Goal: Task Accomplishment & Management: Use online tool/utility

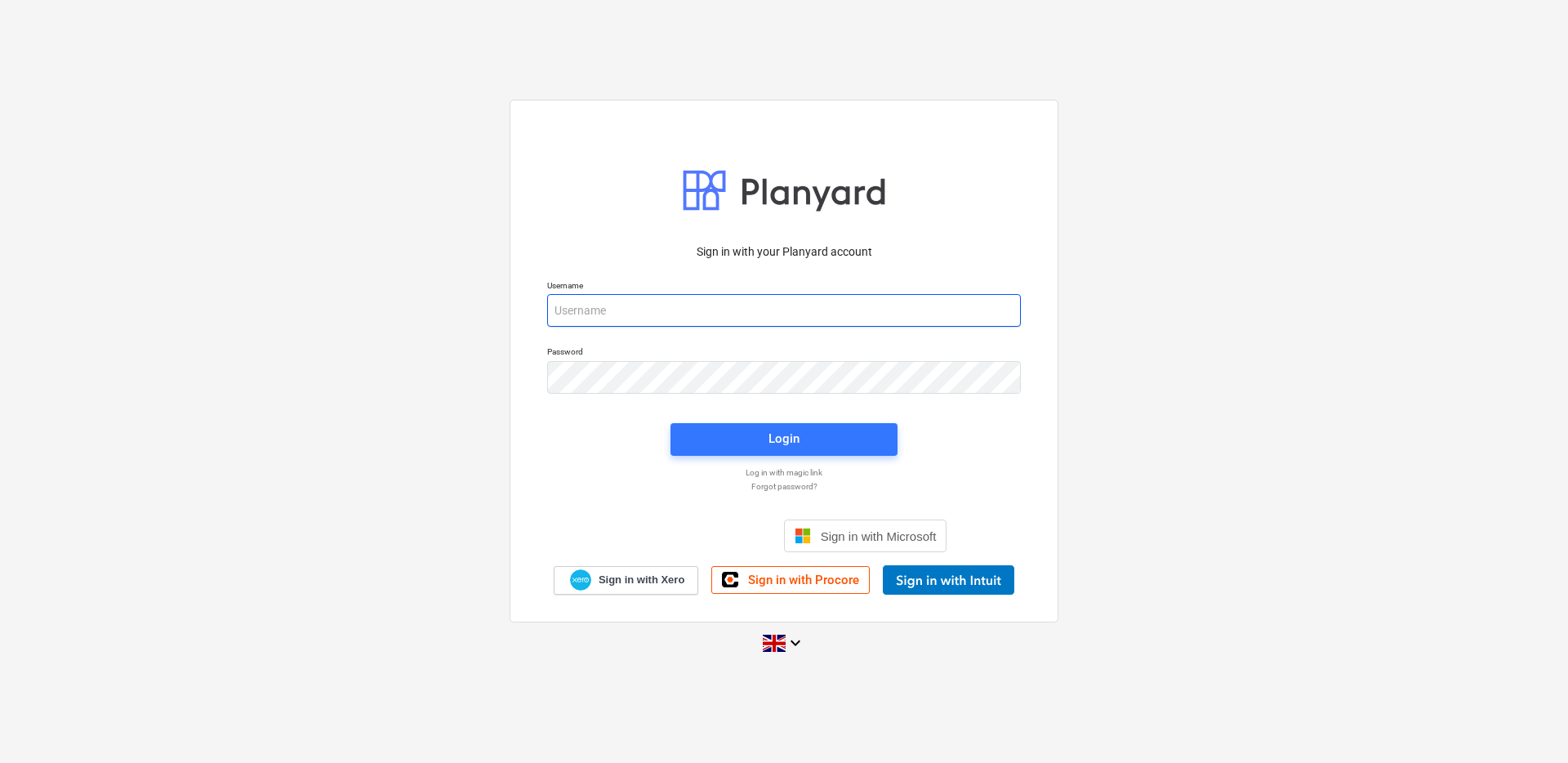
click at [847, 311] on input "email" at bounding box center [784, 310] width 474 height 33
click at [686, 307] on input "email" at bounding box center [784, 310] width 474 height 33
type input "[EMAIL_ADDRESS][DOMAIN_NAME]"
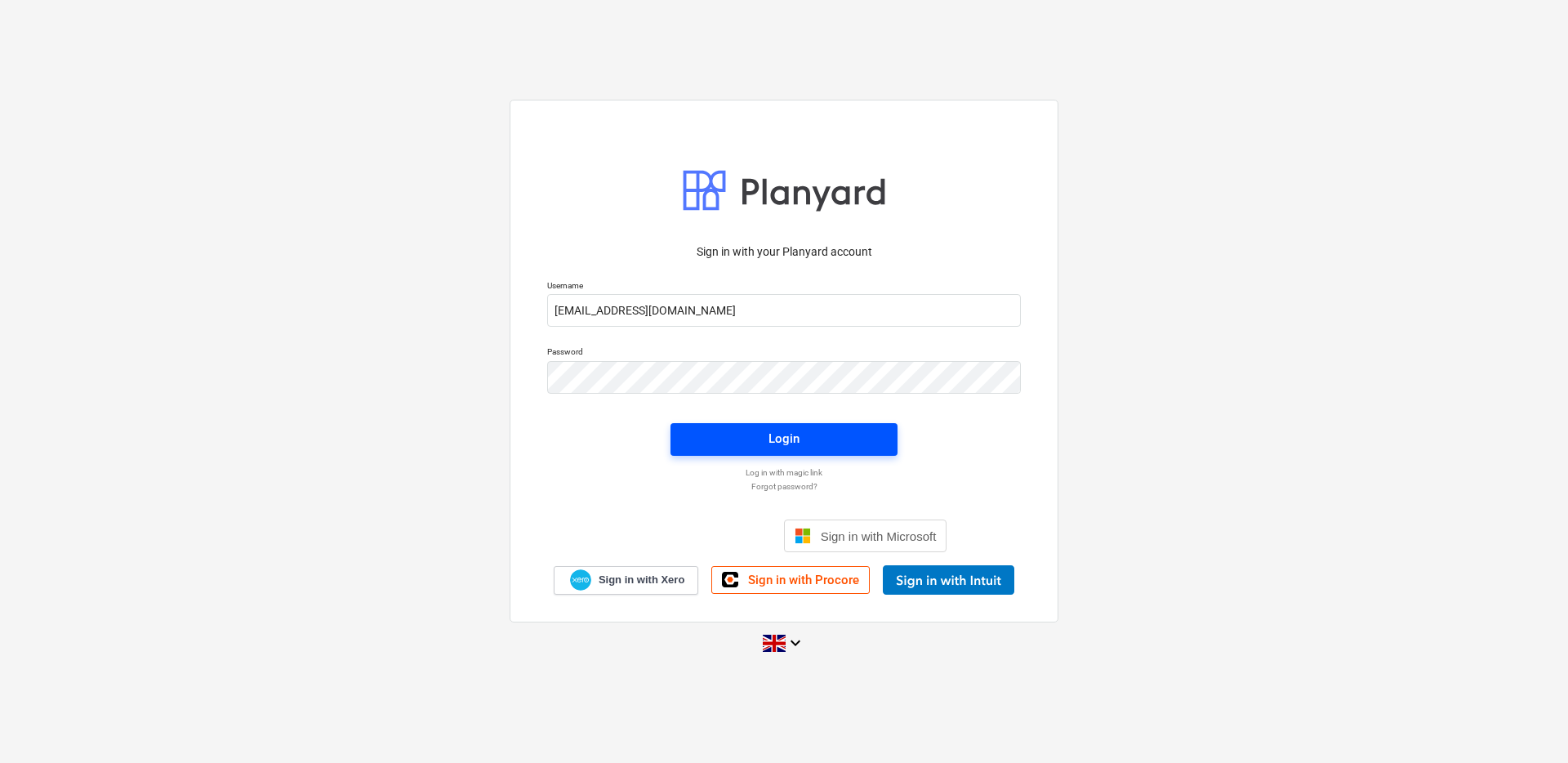
click at [752, 439] on span "Login" at bounding box center [784, 439] width 188 height 21
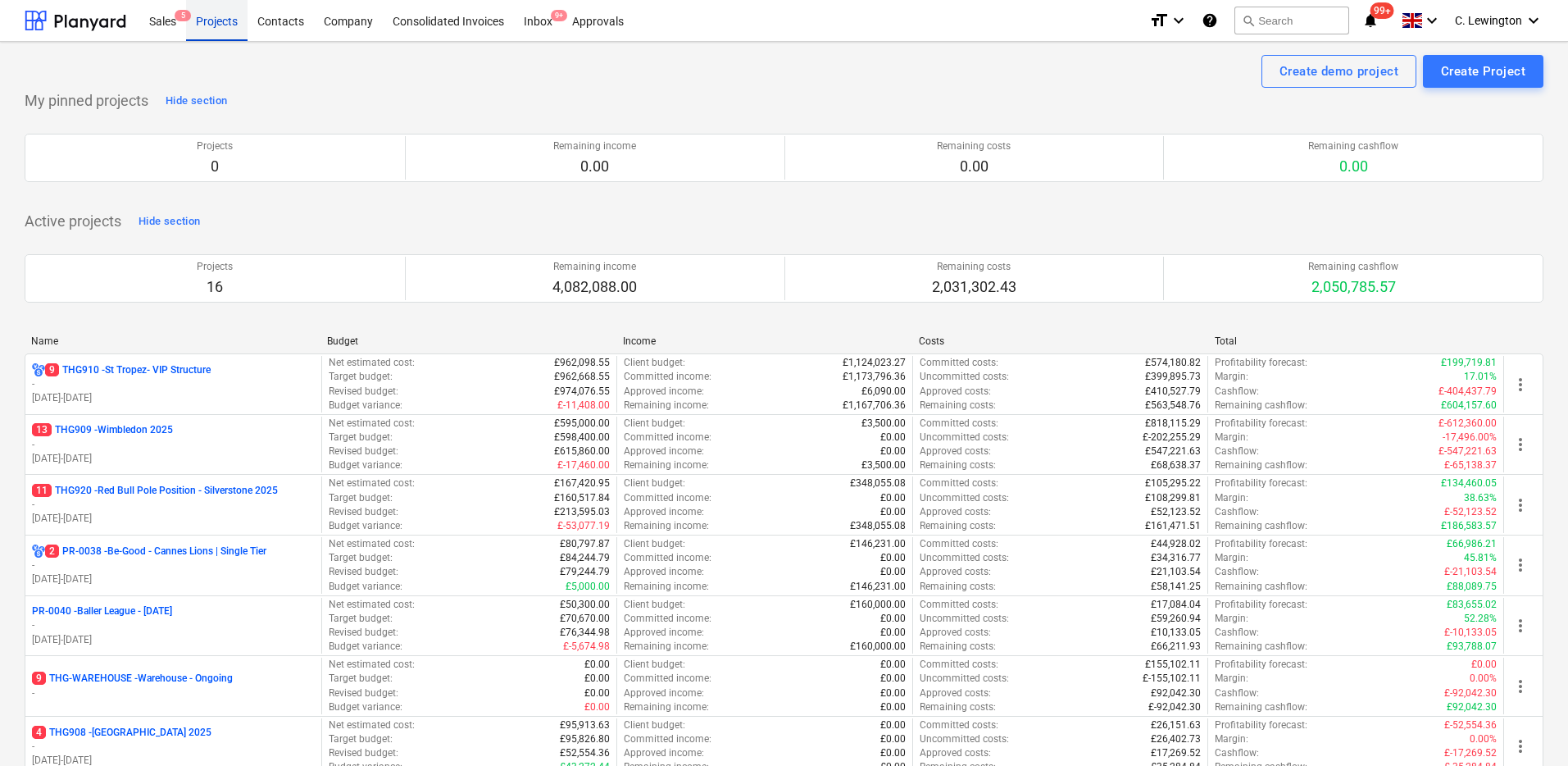
click at [231, 14] on div "Projects" at bounding box center [216, 19] width 61 height 42
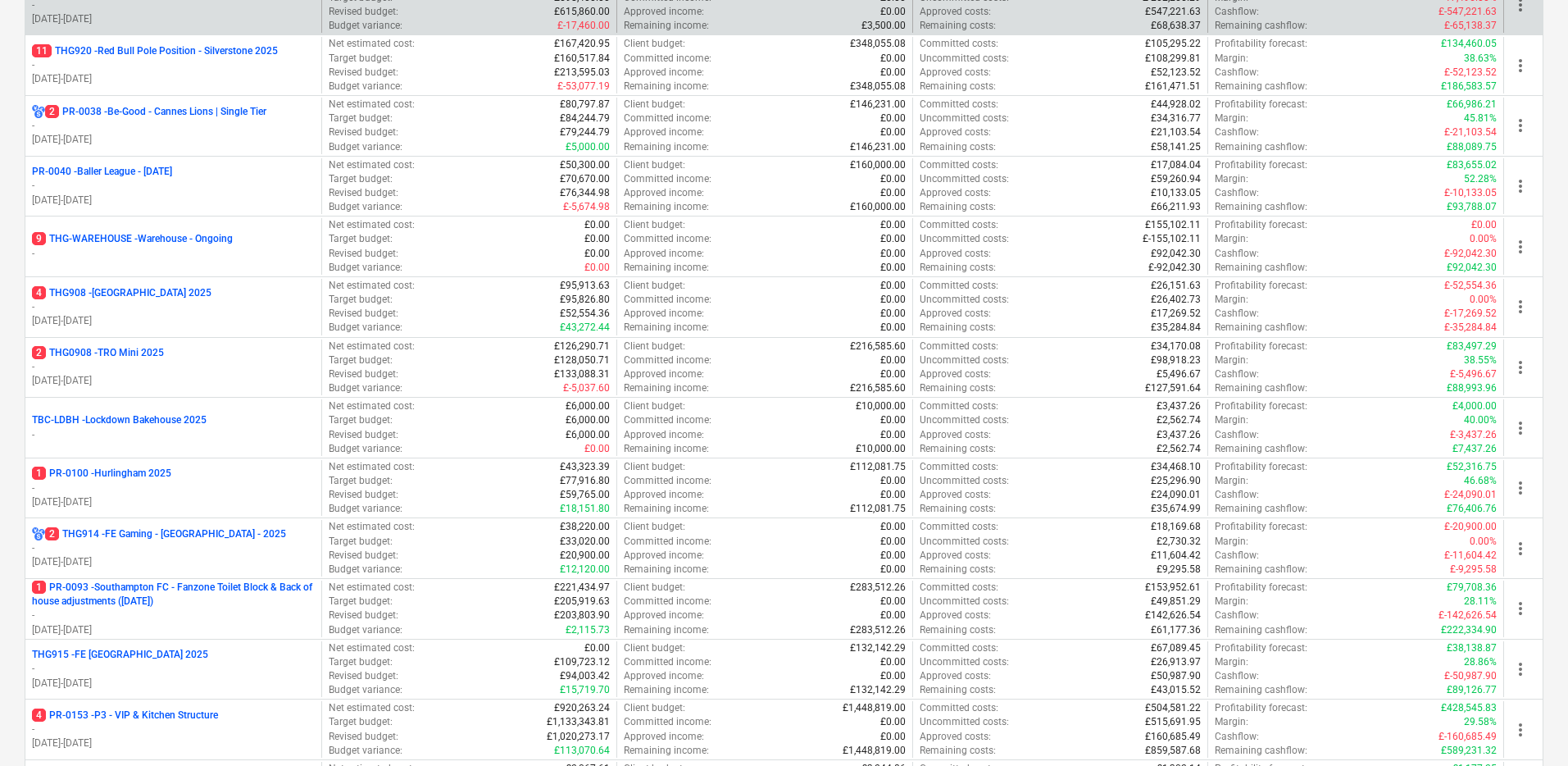
scroll to position [442, 0]
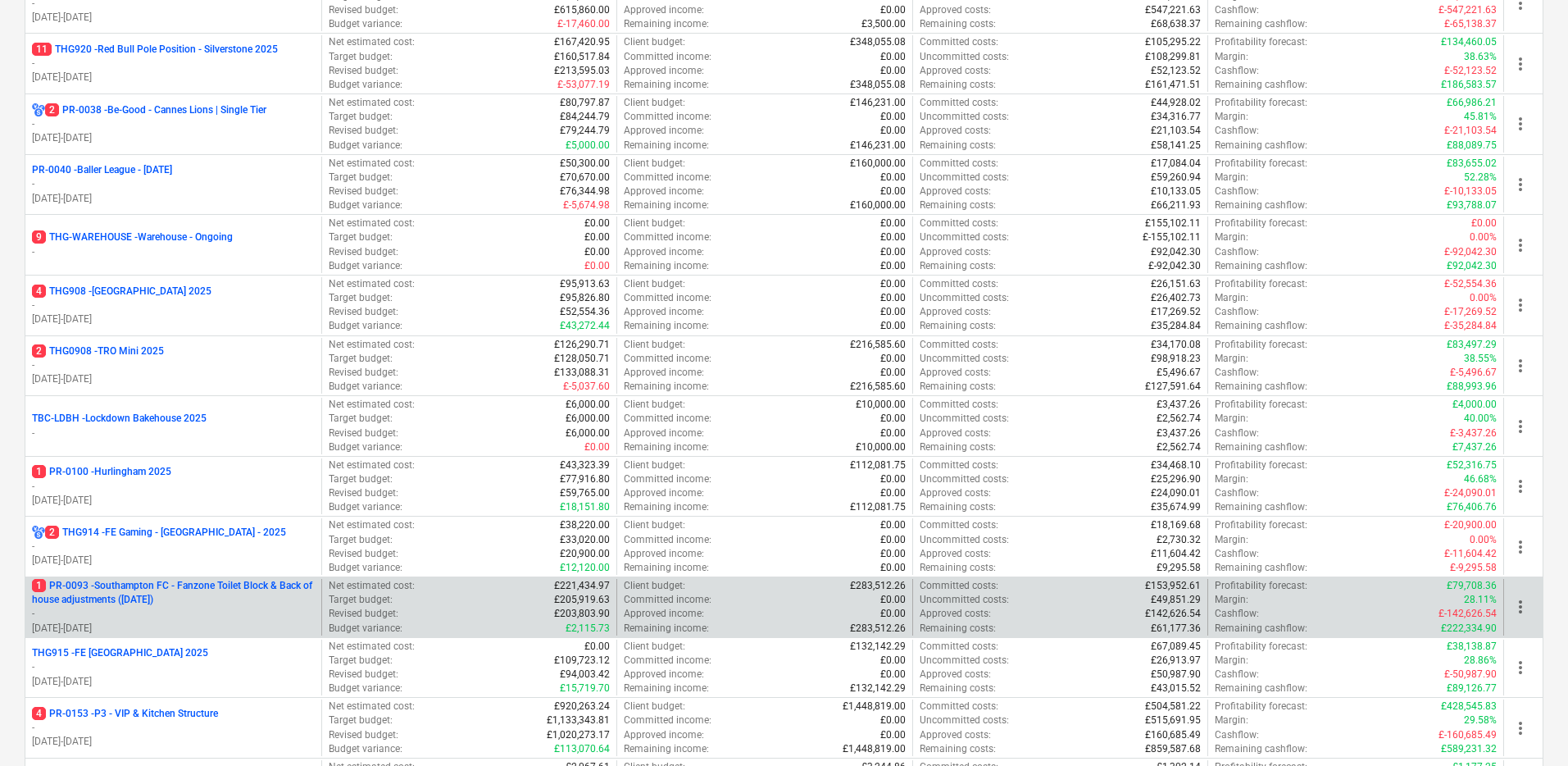
click at [204, 589] on p "1 PR-0093 - Southampton FC - Fanzone Toilet Block & Back of house adjustments (…" at bounding box center [173, 592] width 282 height 28
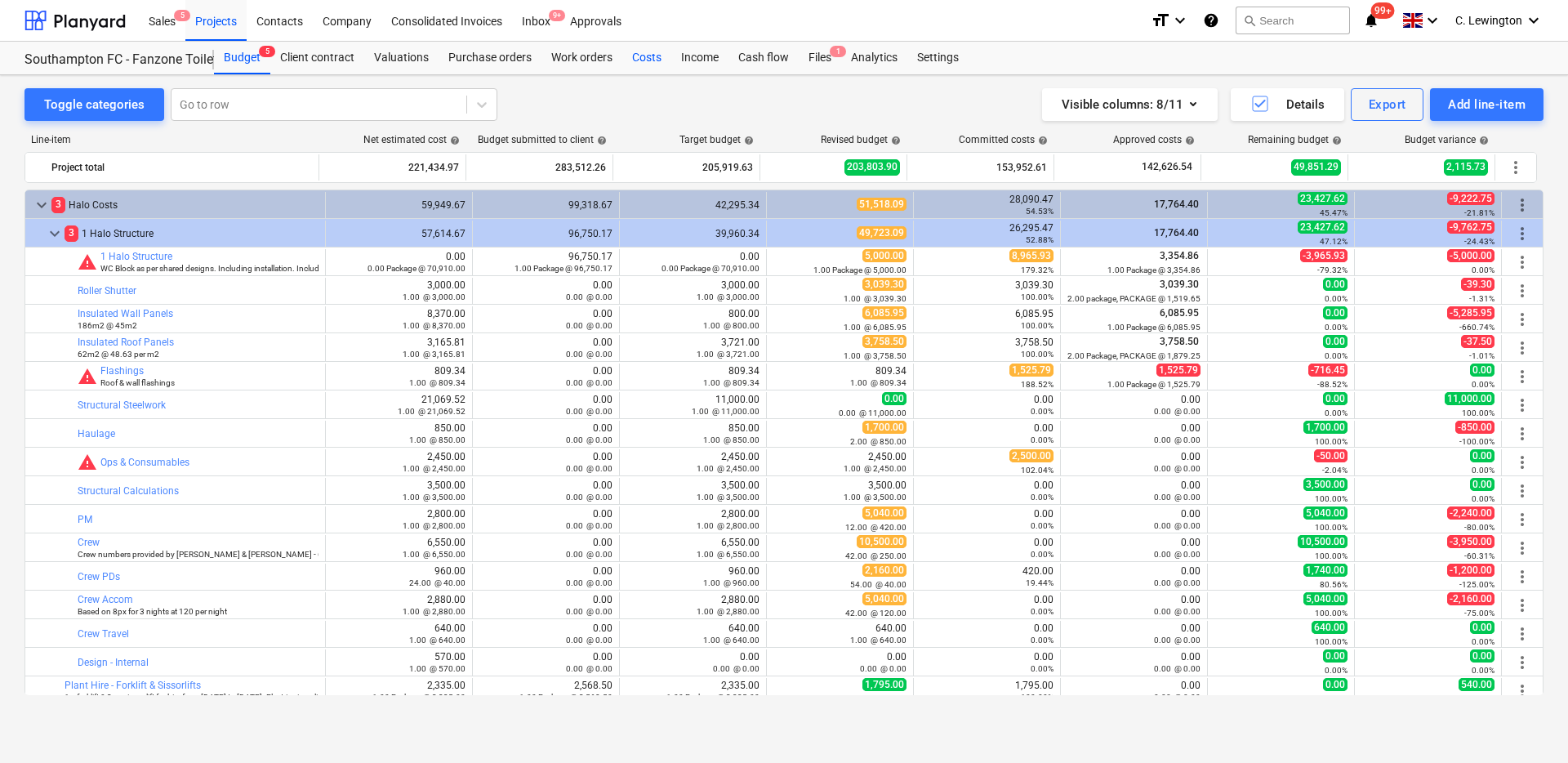
click at [663, 61] on div "Costs" at bounding box center [647, 58] width 49 height 33
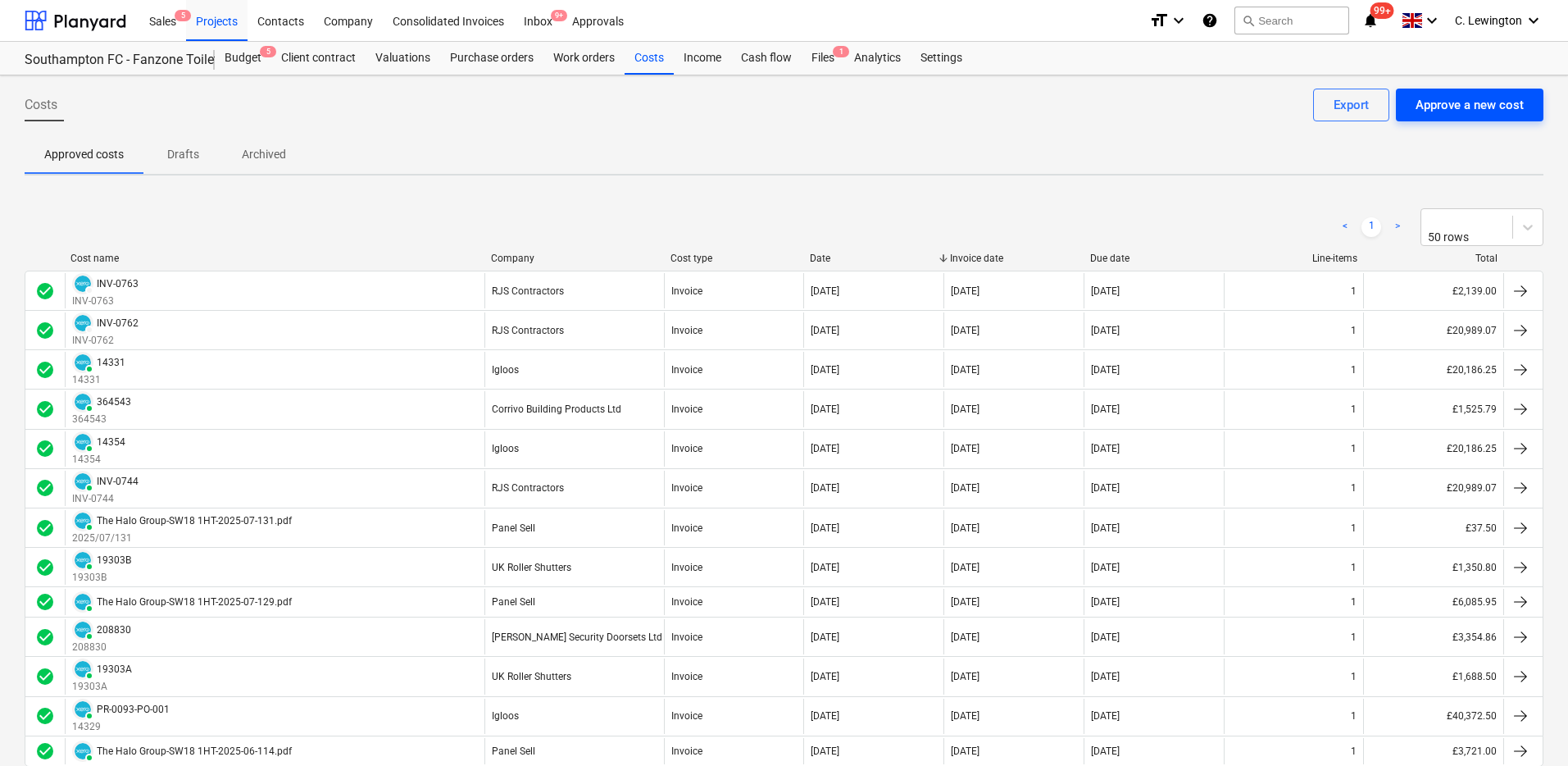
click at [1484, 97] on div "Approve a new cost" at bounding box center [1470, 105] width 109 height 21
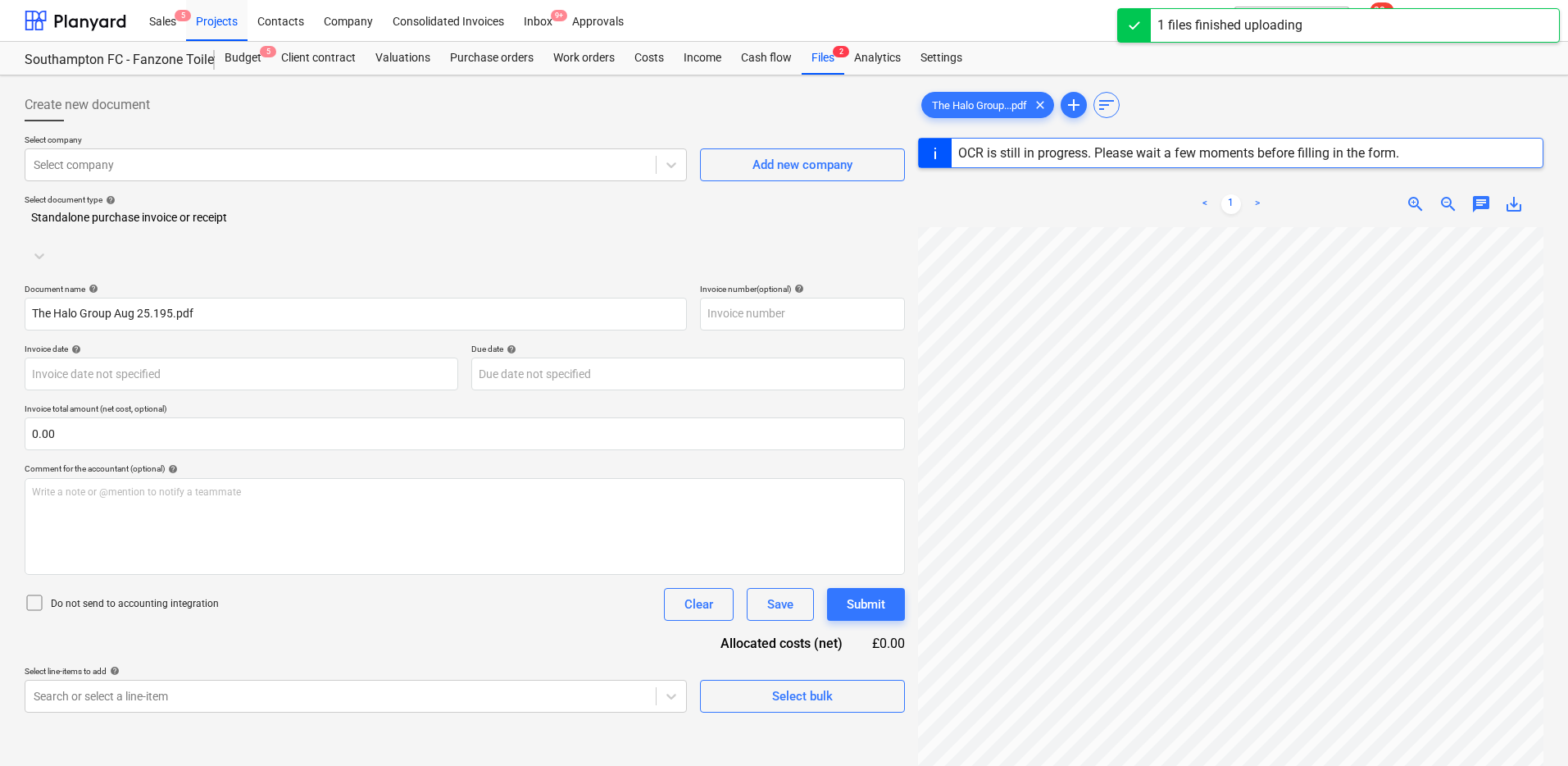
scroll to position [185, 0]
type input "4"
type input "[DATE]"
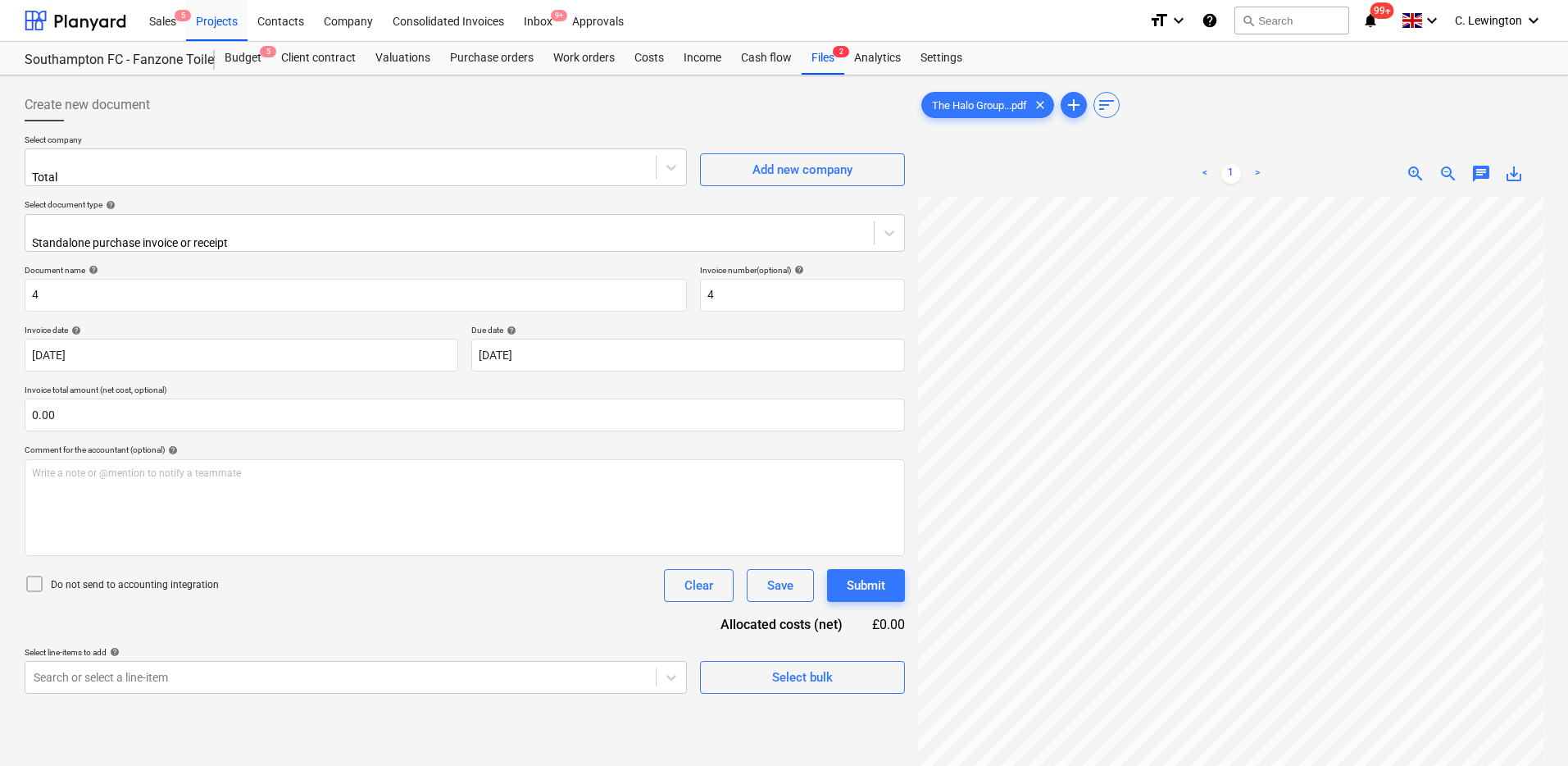
scroll to position [185, 0]
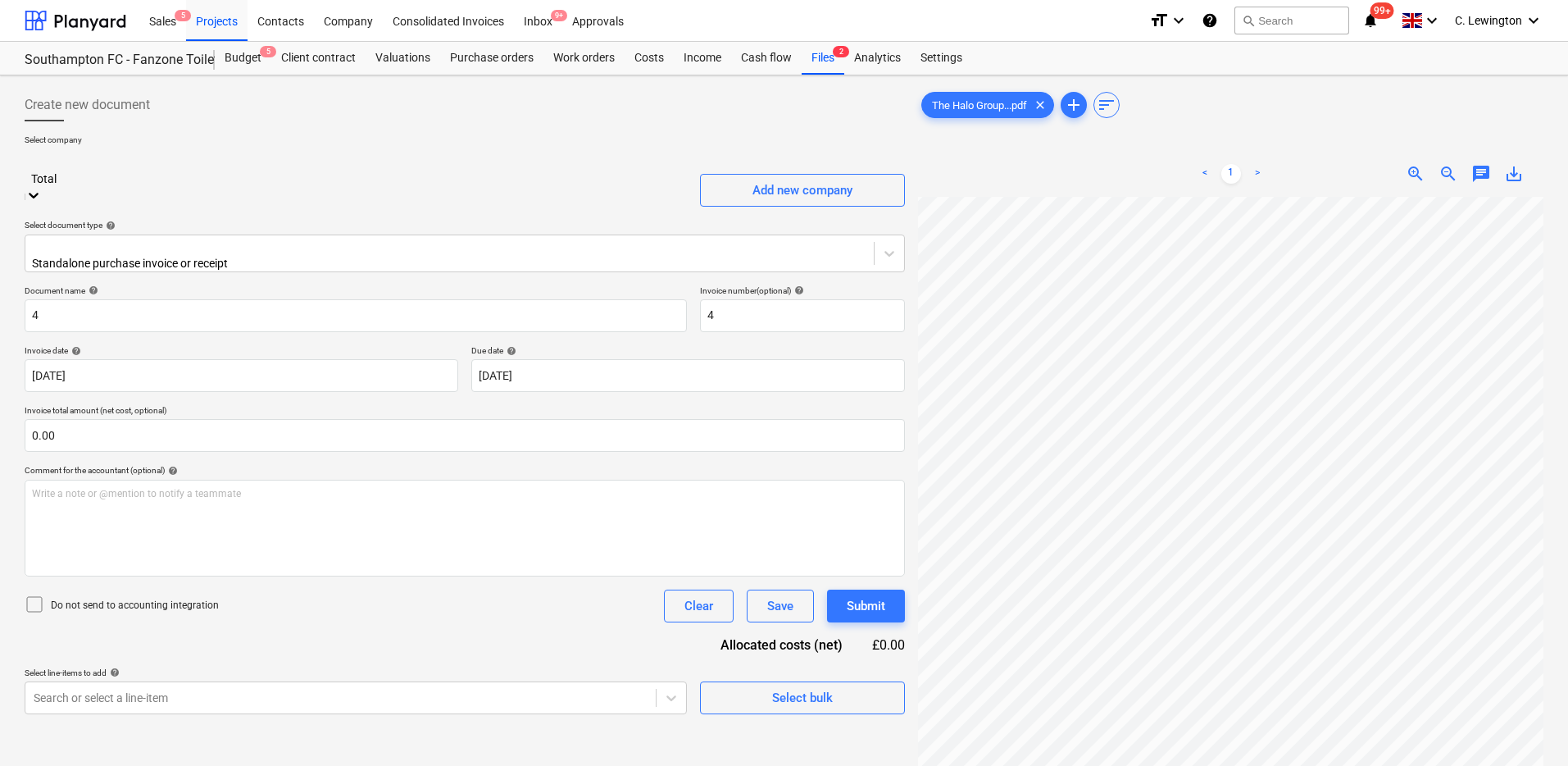
click at [566, 162] on div at bounding box center [356, 160] width 646 height 18
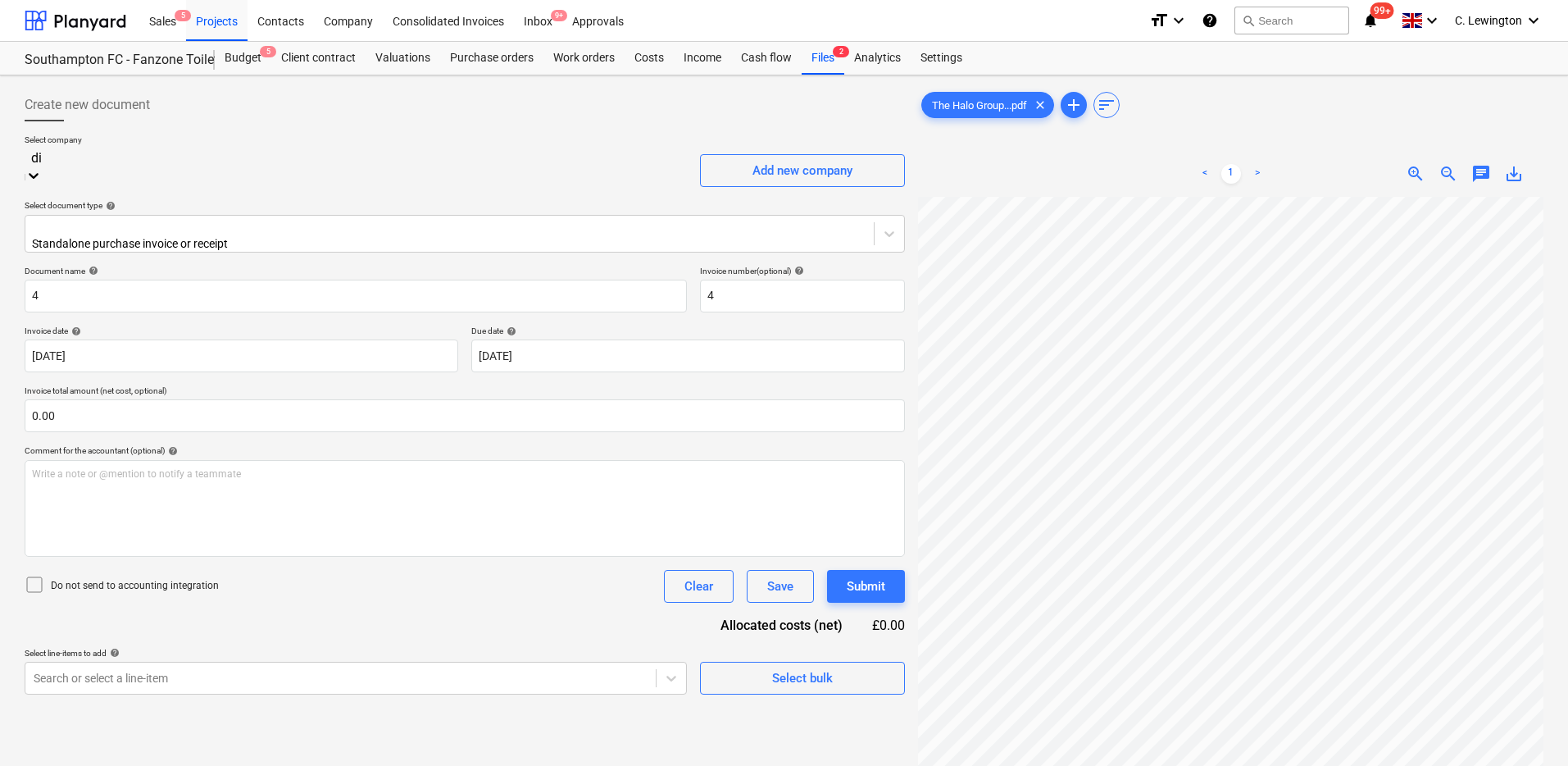
scroll to position [0, 0]
type input "d"
type input "DixeyClean Limited"
click at [308, 765] on div "Press Enter to create DixeyClean Limited" at bounding box center [784, 773] width 1568 height 14
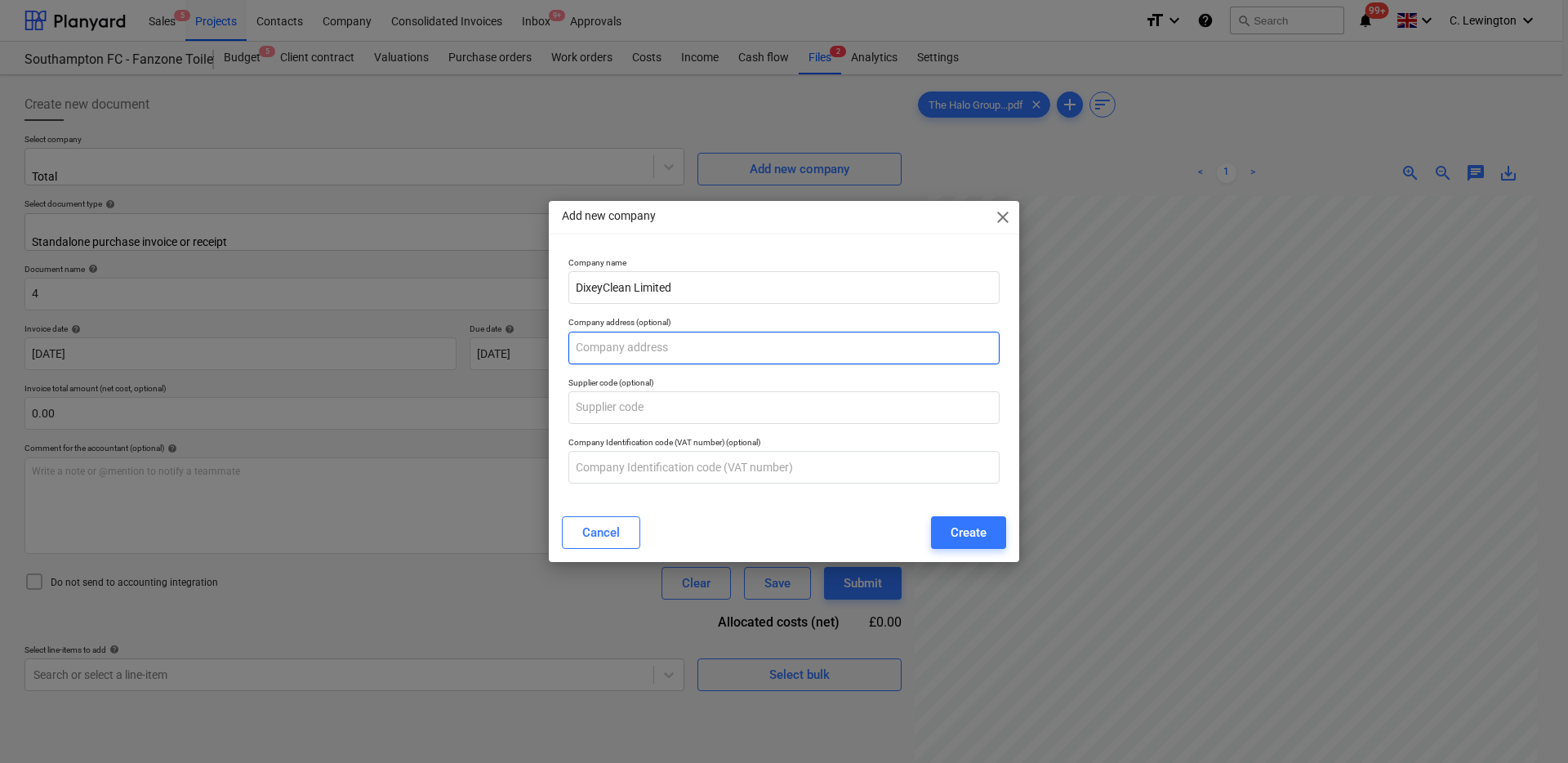
click at [656, 345] on input "text" at bounding box center [784, 348] width 431 height 33
type input "[STREET_ADDRESS]"
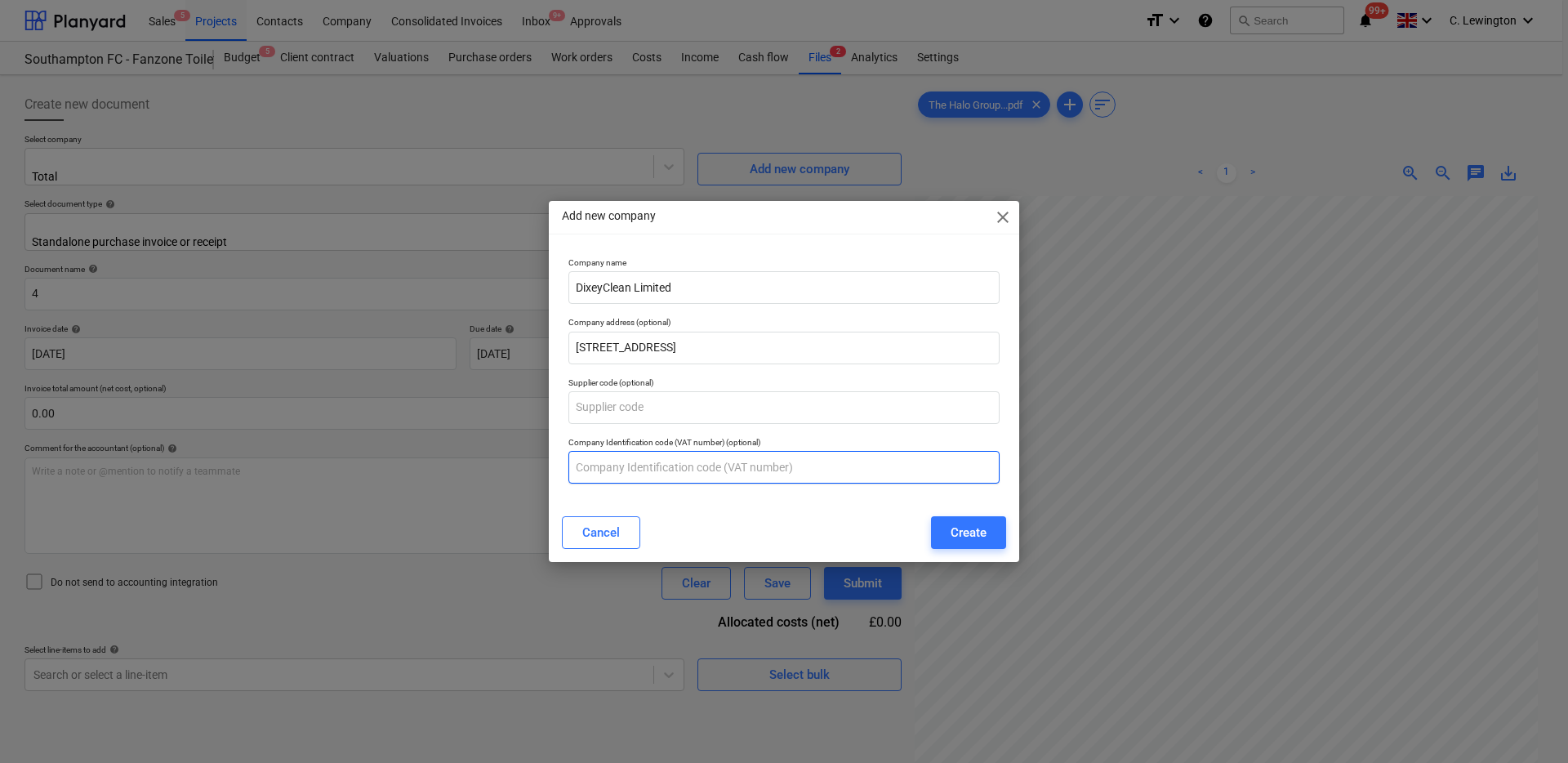
click at [826, 464] on input "text" at bounding box center [784, 467] width 431 height 33
type input "212700069"
click at [961, 535] on div "Create" at bounding box center [968, 533] width 36 height 21
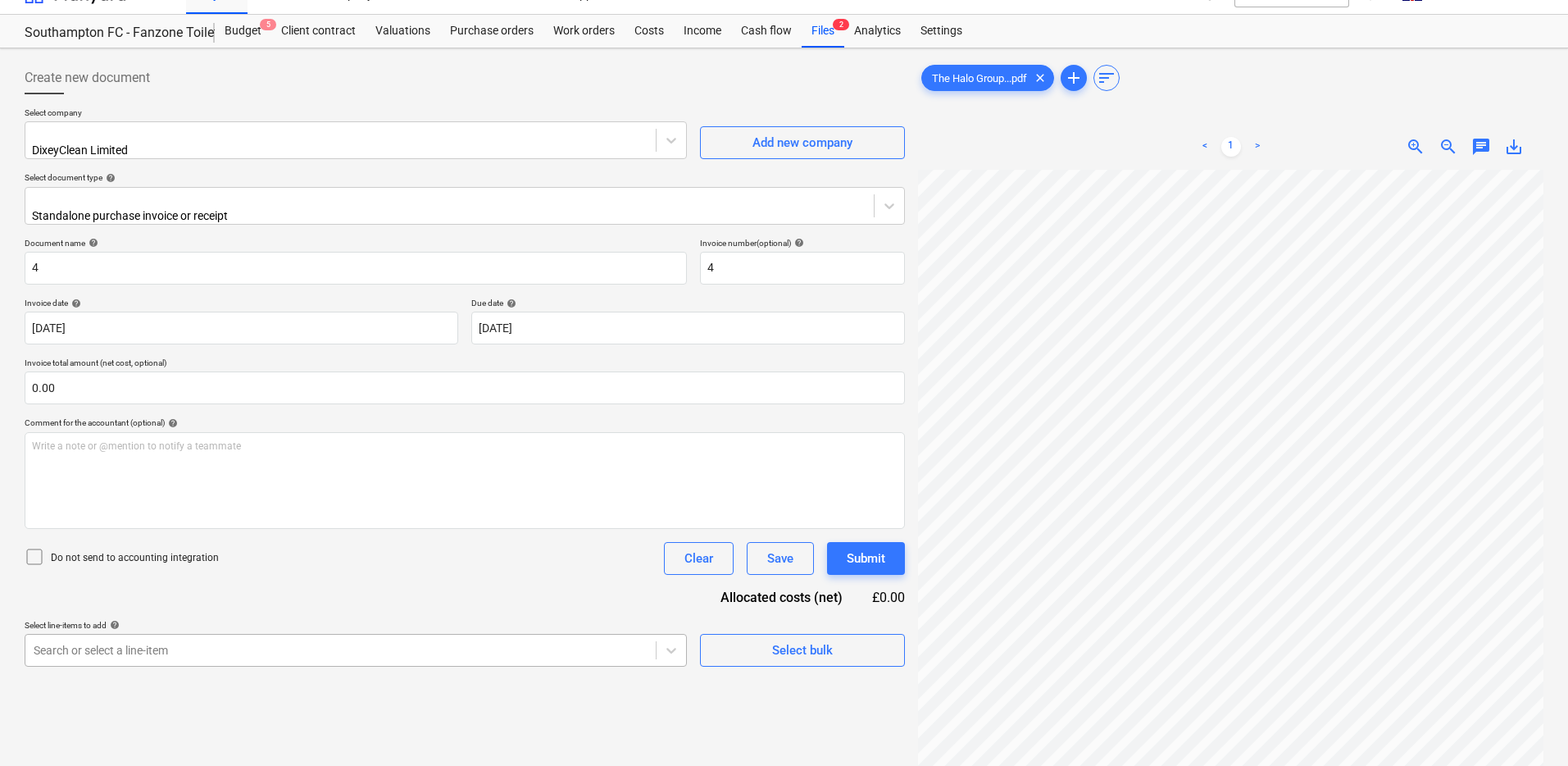
click at [653, 637] on body "Sales 5 Projects Contacts Company Consolidated Invoices Inbox 9+ Approvals form…" at bounding box center [784, 355] width 1568 height 766
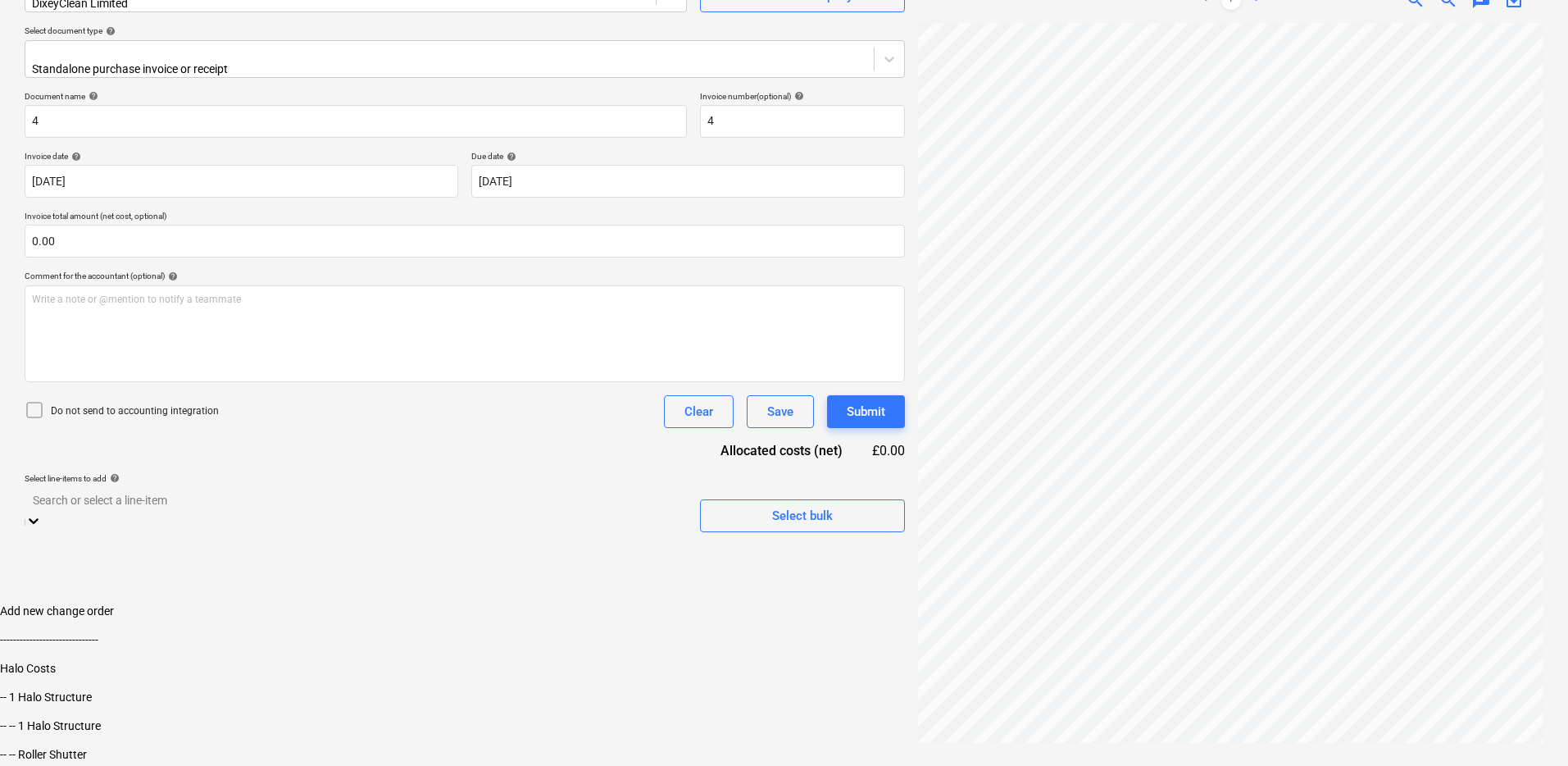
scroll to position [18, 0]
click at [304, 721] on div "-- -- 1 Halo Structure" at bounding box center [784, 728] width 1568 height 14
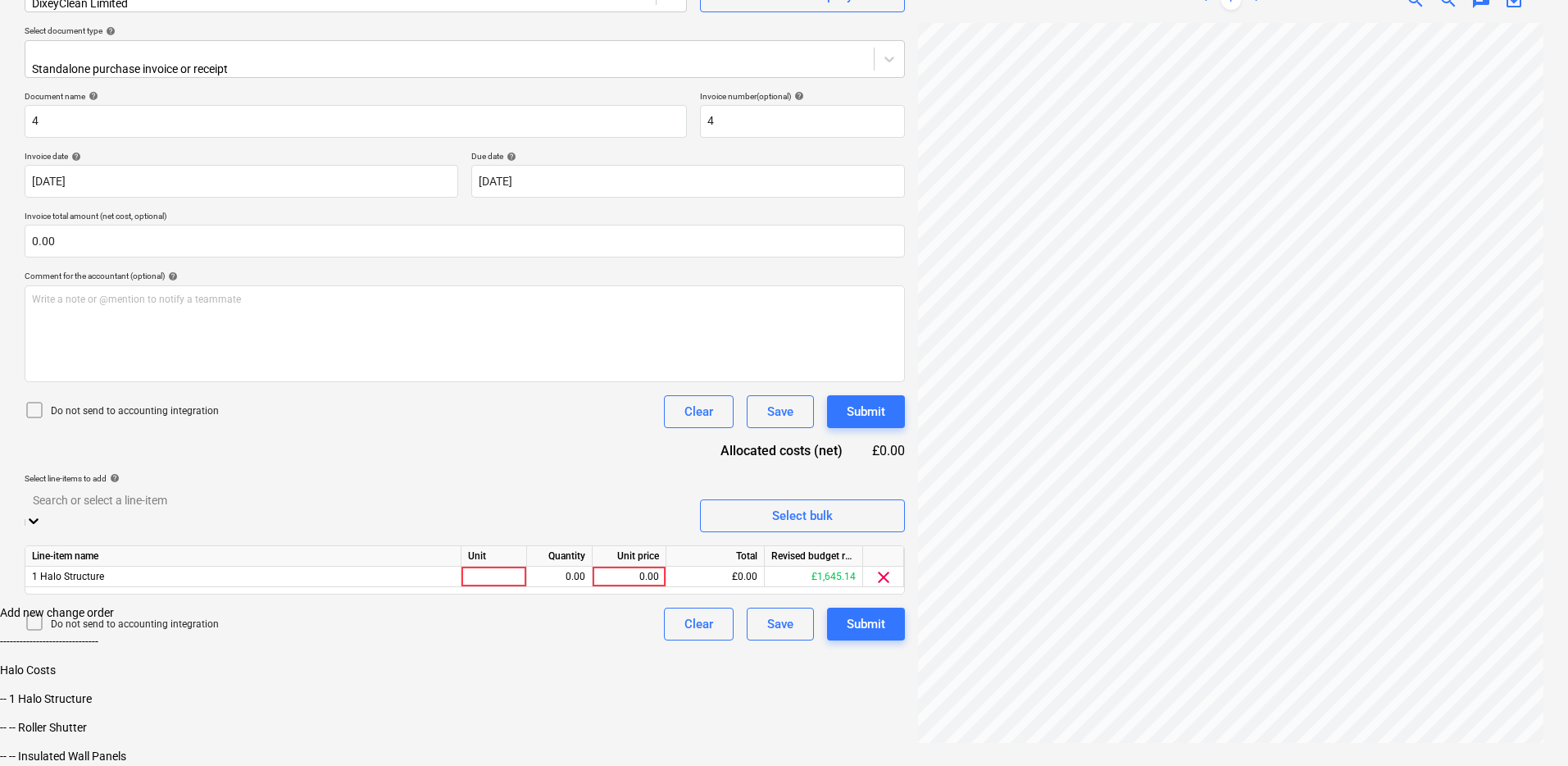
scroll to position [164, 0]
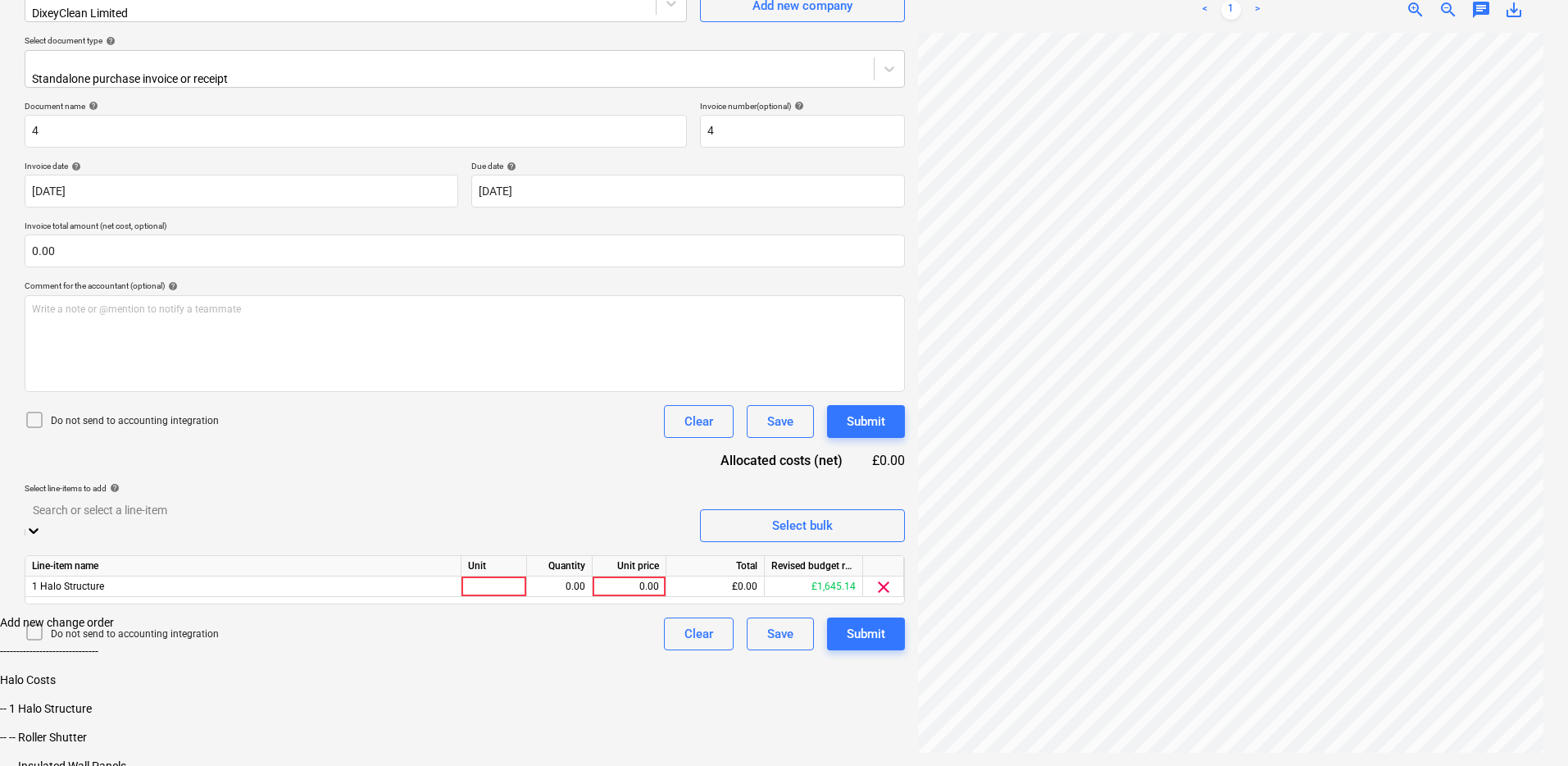
click at [570, 415] on div "Do not send to accounting integration Clear Save Submit" at bounding box center [464, 421] width 880 height 33
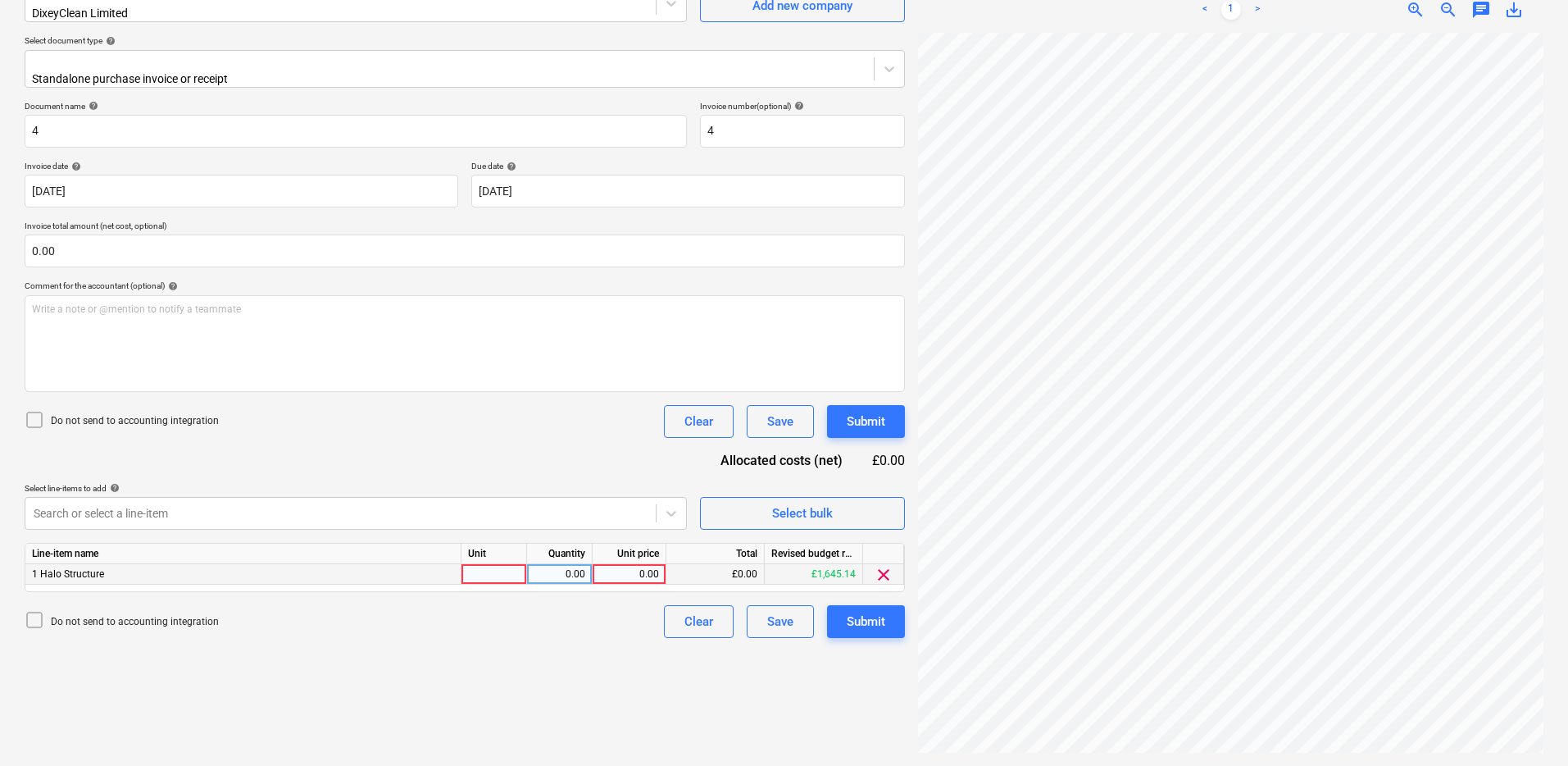
click at [505, 564] on div at bounding box center [495, 574] width 66 height 20
type input "Package"
click at [637, 569] on div "0.00" at bounding box center [630, 574] width 60 height 20
type input "475"
click at [598, 461] on div "Document name help 4 Invoice number (optional) help 4 Invoice date help [DATE] …" at bounding box center [464, 369] width 880 height 537
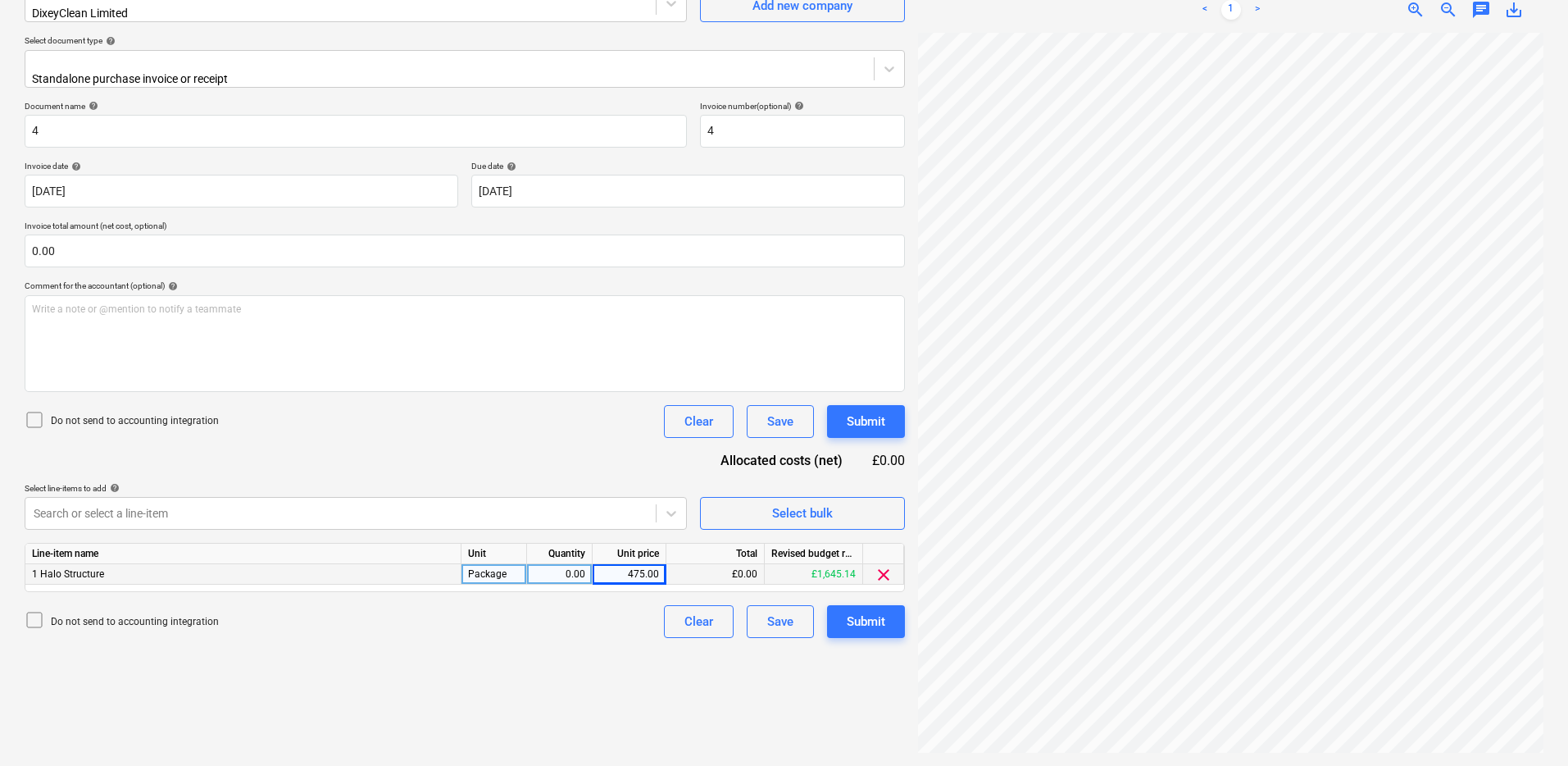
click at [572, 564] on div "0.00" at bounding box center [559, 574] width 51 height 20
type input "1"
click at [551, 450] on div "Document name help 4 Invoice number (optional) help 4 Invoice date help [DATE] …" at bounding box center [464, 369] width 880 height 537
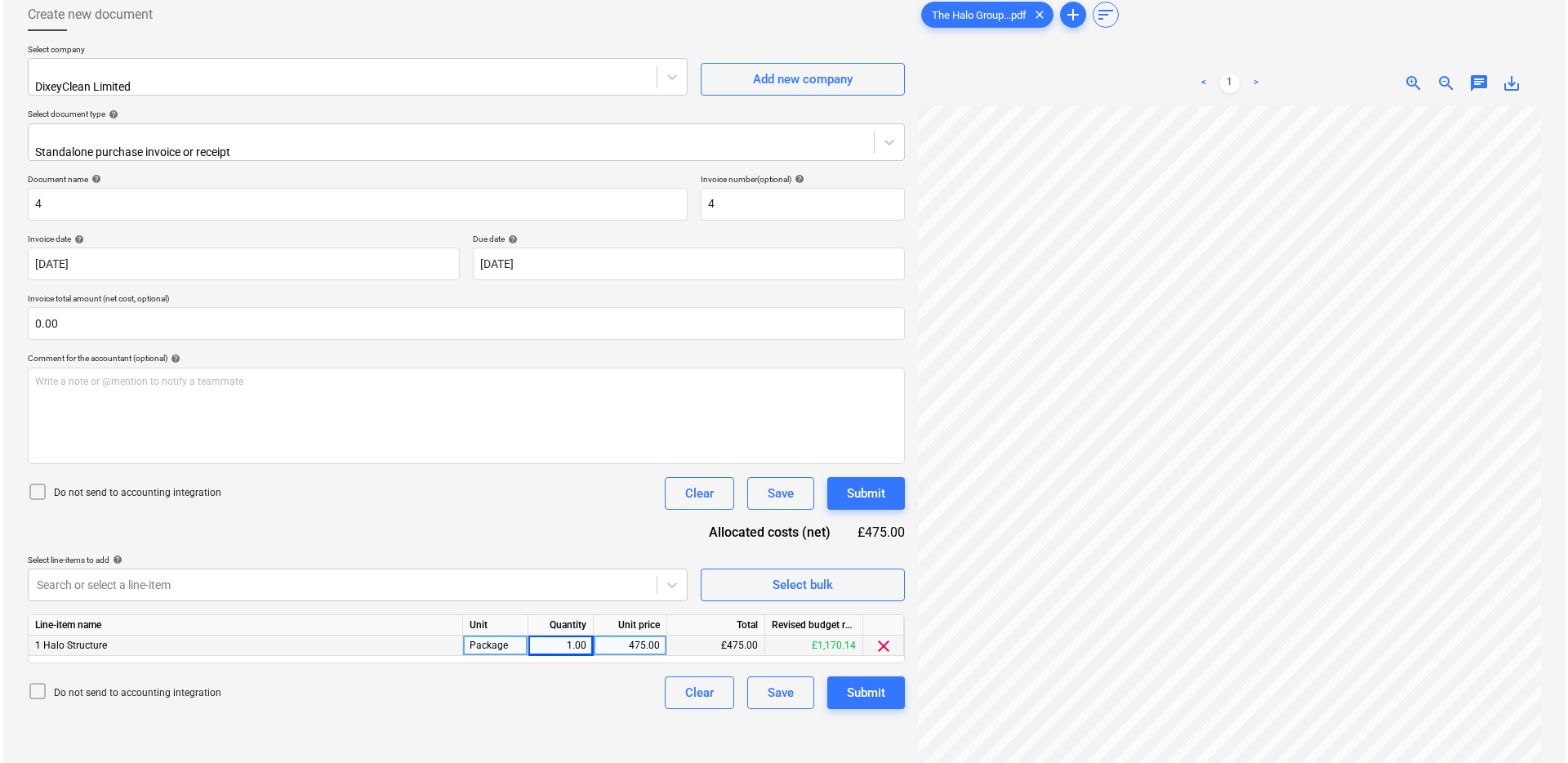
scroll to position [109, 0]
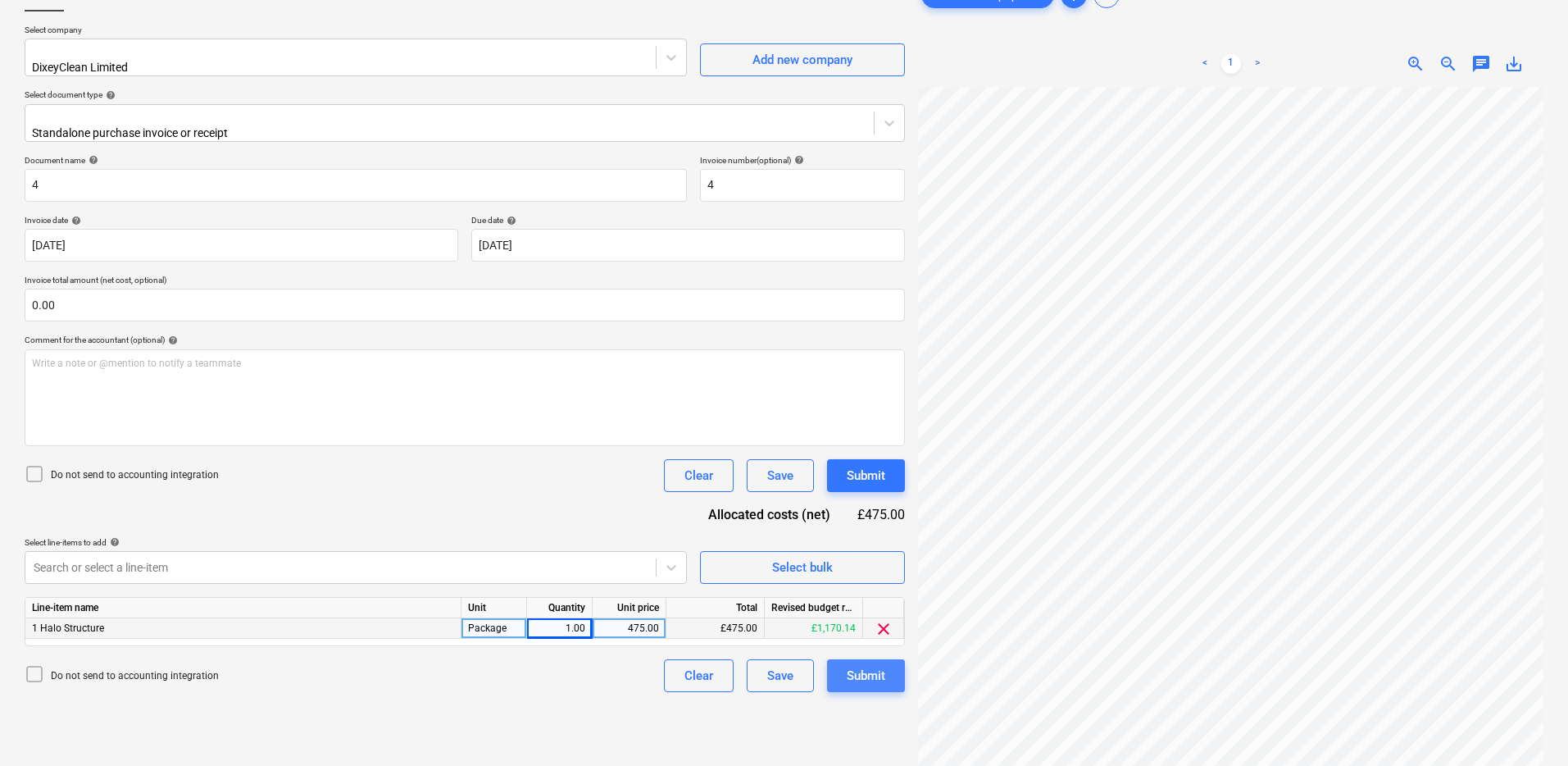
click at [883, 669] on div "Submit" at bounding box center [866, 676] width 39 height 21
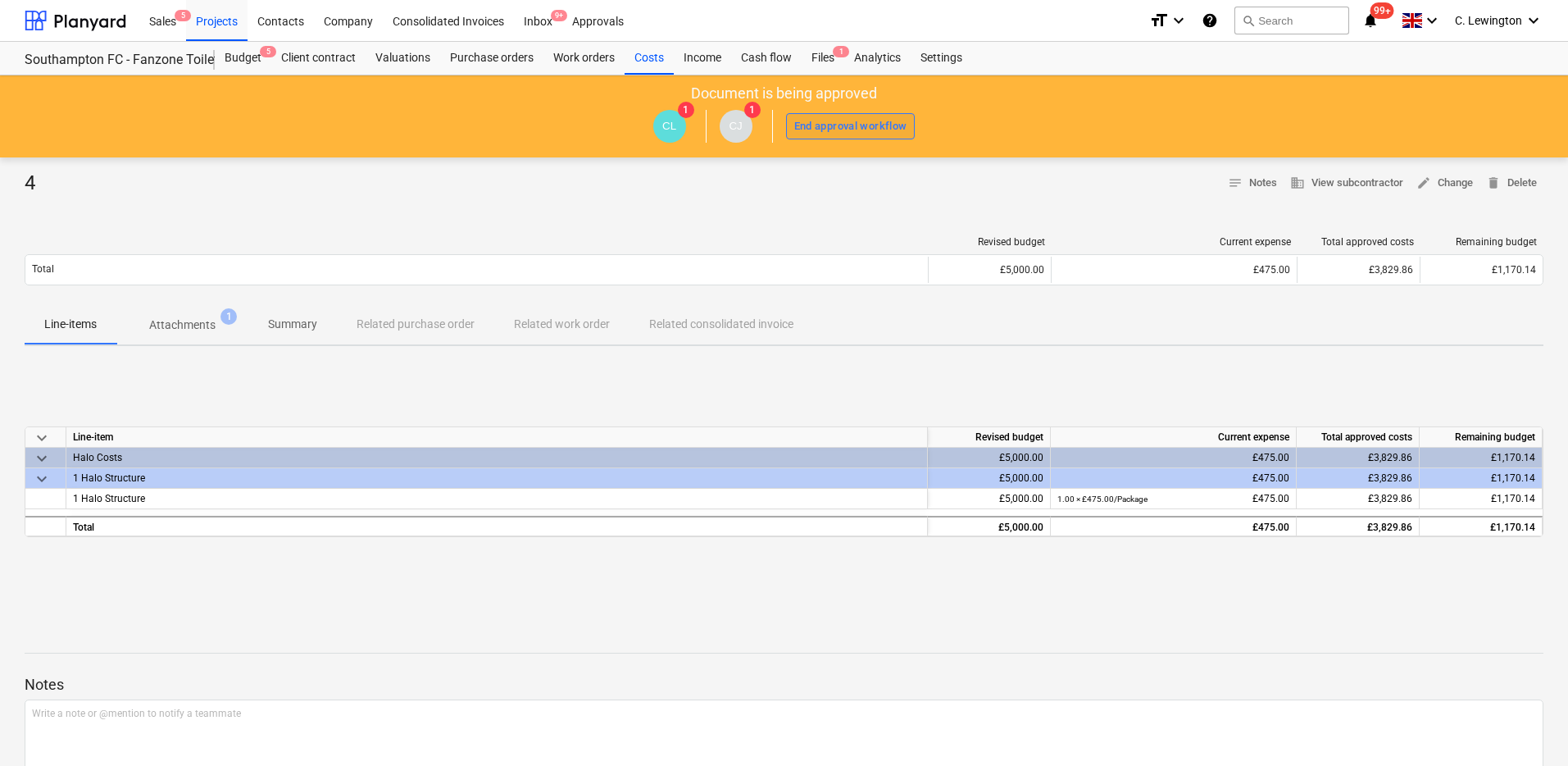
click at [832, 129] on div "End approval workflow" at bounding box center [851, 126] width 114 height 18
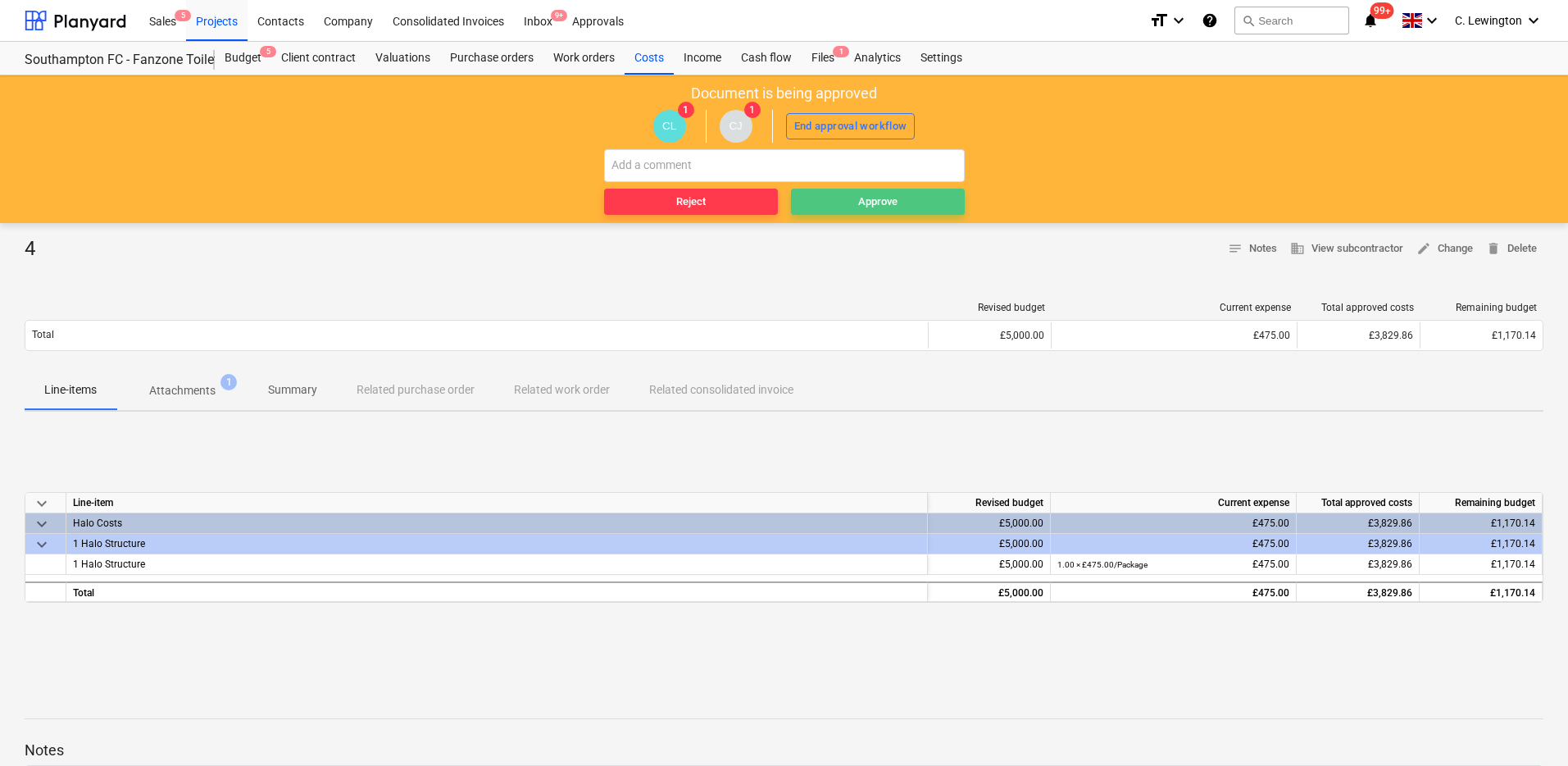
click at [861, 208] on div "Approve" at bounding box center [878, 202] width 40 height 18
